Goal: Navigation & Orientation: Find specific page/section

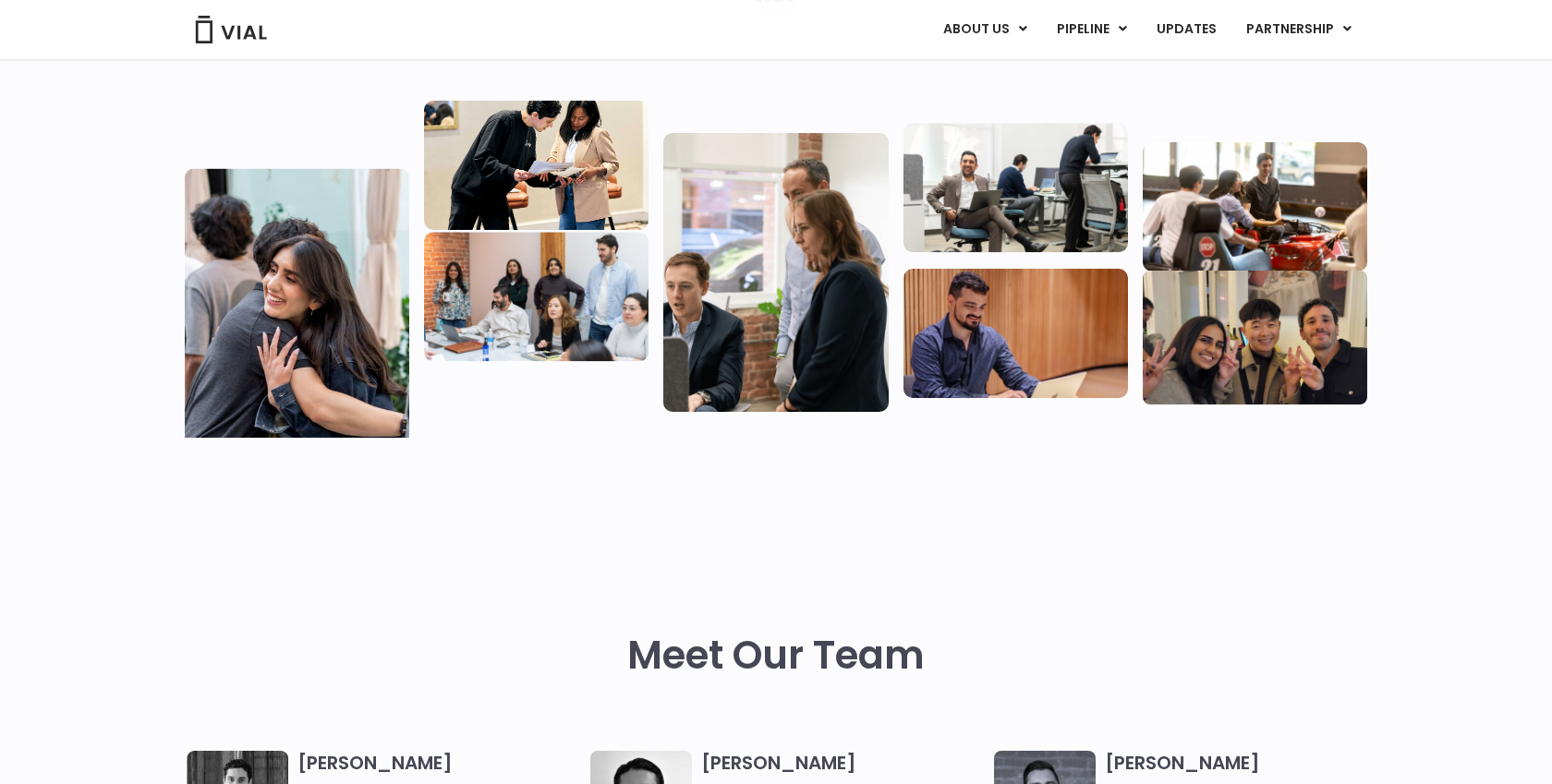
click at [239, 35] on img at bounding box center [231, 29] width 74 height 27
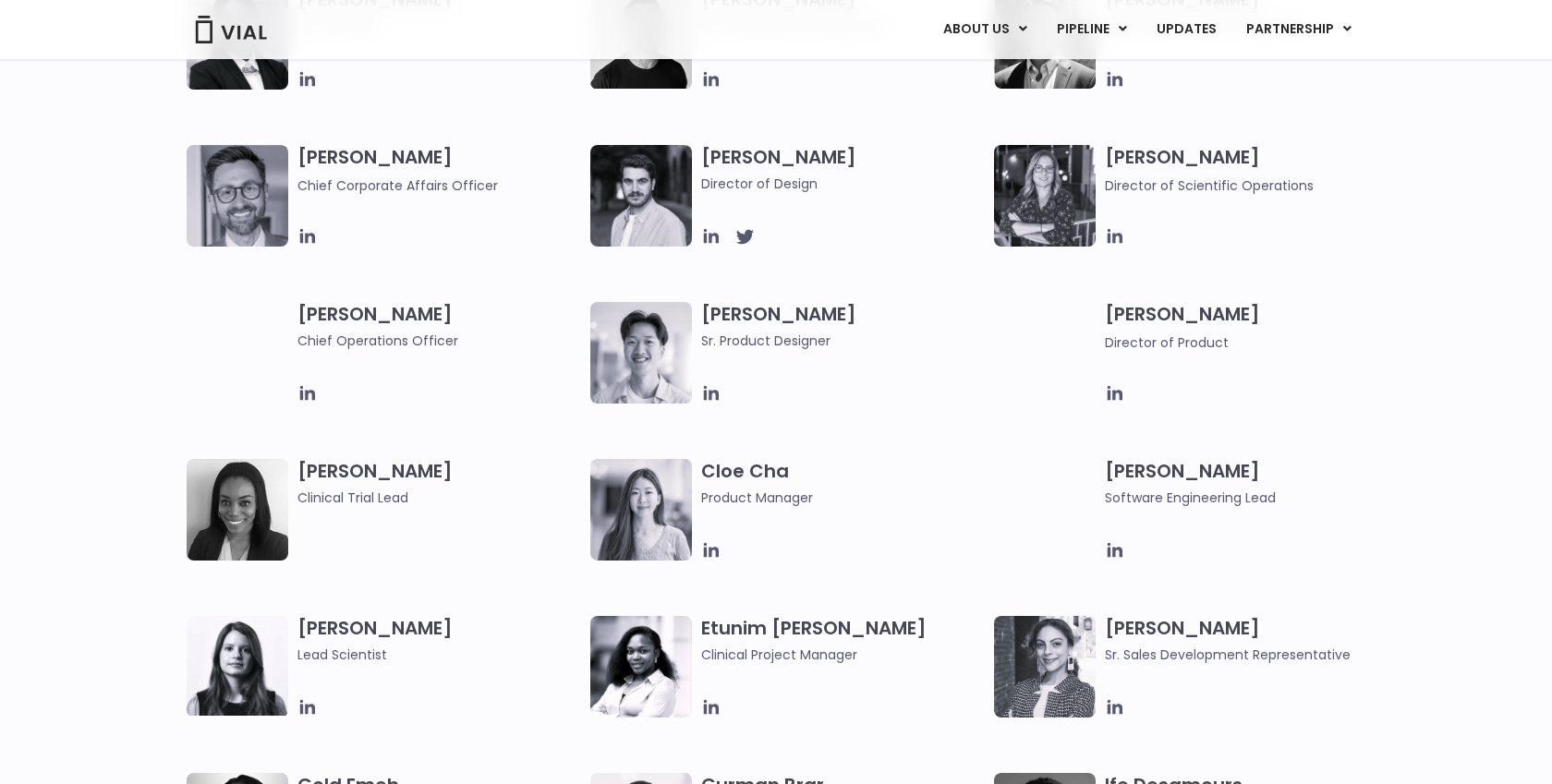
scroll to position [1248, 0]
